Goal: Check status

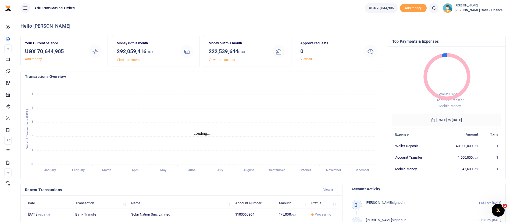
scroll to position [99, 0]
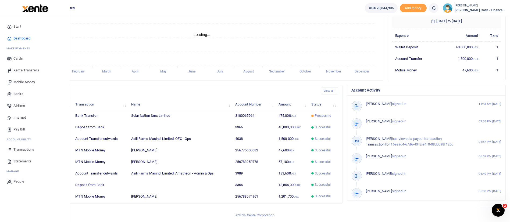
click at [26, 150] on span "Transactions" at bounding box center [23, 149] width 21 height 5
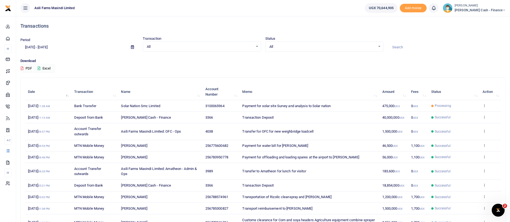
click at [132, 48] on icon at bounding box center [132, 46] width 3 height 3
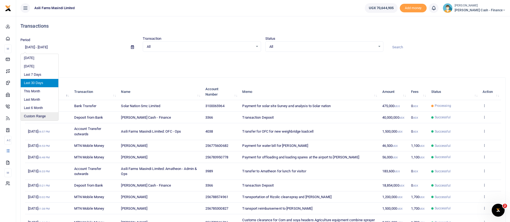
click at [41, 115] on li "Custom Range" at bounding box center [40, 116] width 38 height 8
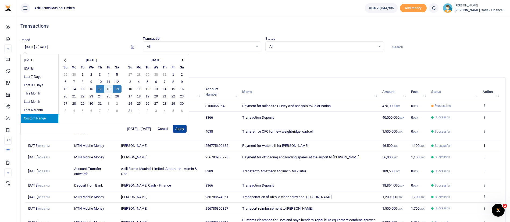
click at [175, 130] on button "Apply" at bounding box center [180, 129] width 14 height 8
type input "07/17/2025 - 07/19/2025"
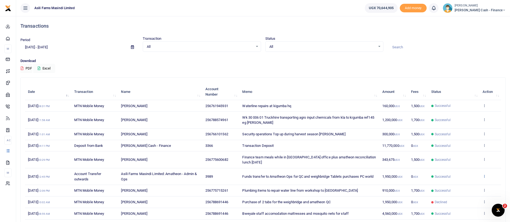
click at [484, 176] on icon at bounding box center [484, 177] width 3 height 4
click at [283, 179] on td "Funds transfer to Amatheon Ops for QC and weighbridge Tablets purchases PC world" at bounding box center [309, 177] width 140 height 17
